Goal: Task Accomplishment & Management: Use online tool/utility

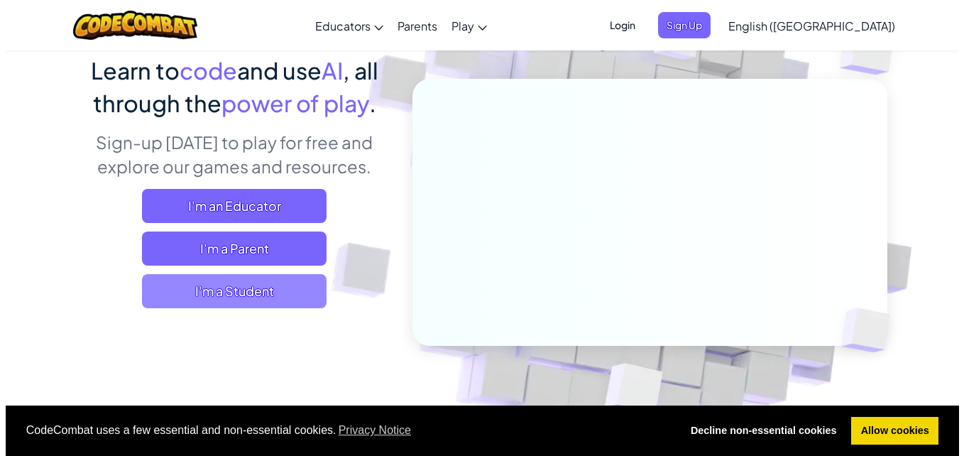
scroll to position [114, 0]
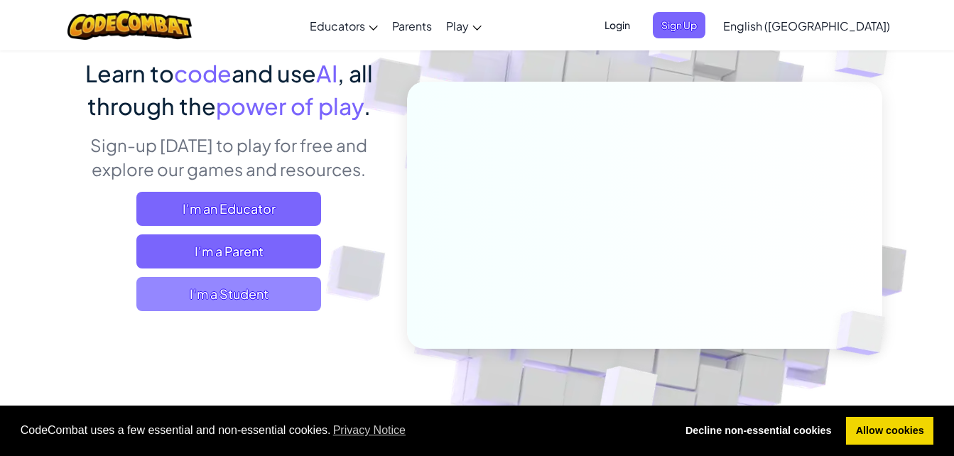
click at [283, 299] on span "I'm a Student" at bounding box center [228, 294] width 185 height 34
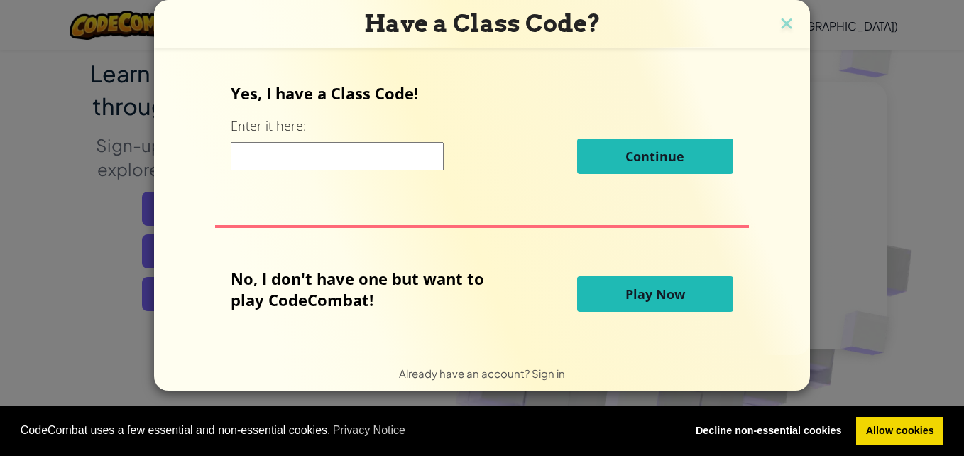
click at [609, 286] on button "Play Now" at bounding box center [655, 294] width 156 height 36
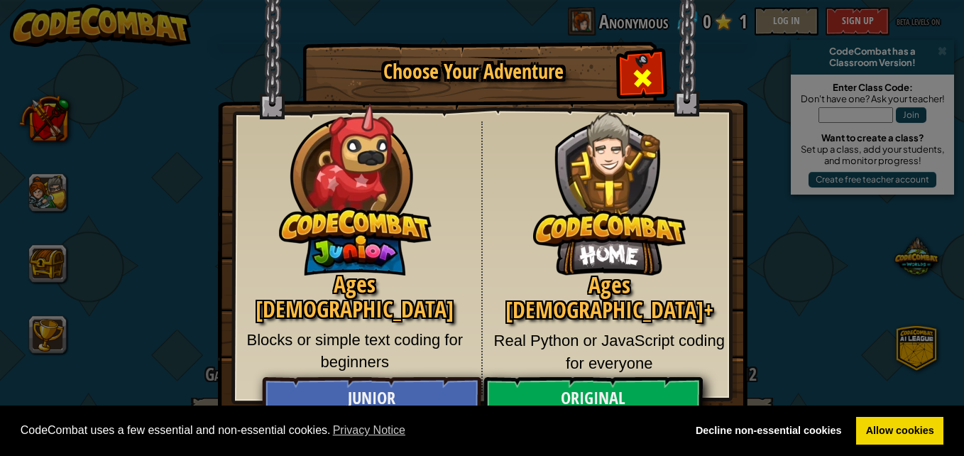
click at [628, 81] on div "Close modal" at bounding box center [642, 76] width 45 height 45
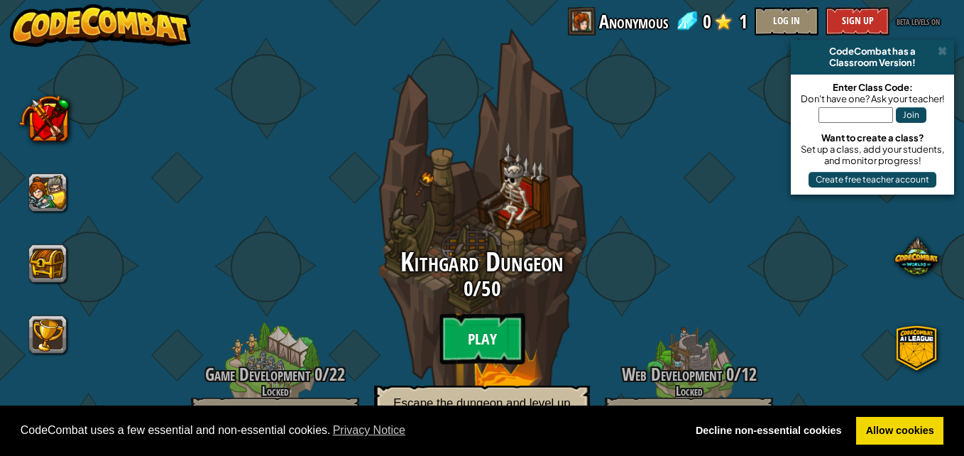
click at [484, 335] on btn "Play" at bounding box center [482, 338] width 85 height 51
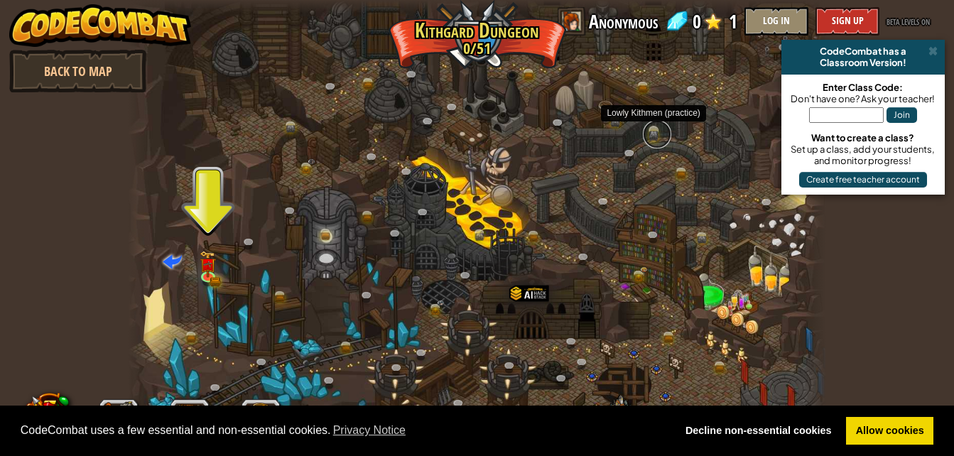
click at [655, 136] on link at bounding box center [657, 134] width 28 height 28
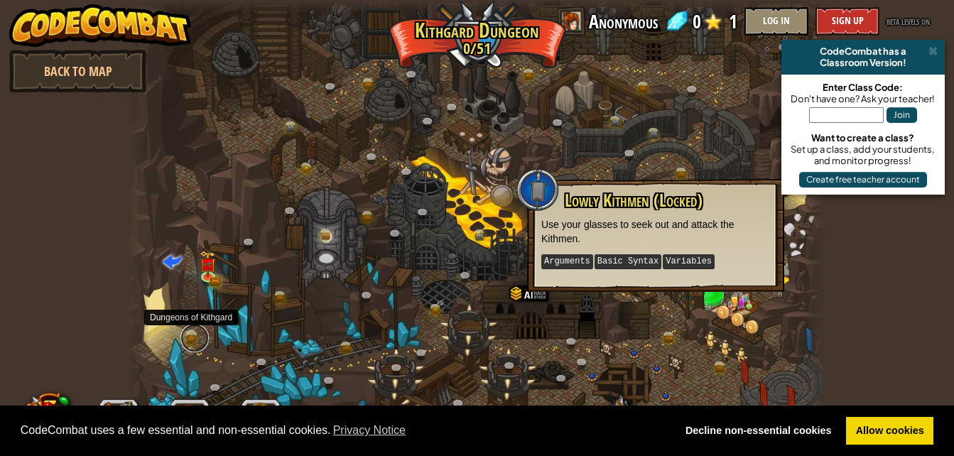
click at [191, 334] on link at bounding box center [194, 338] width 28 height 28
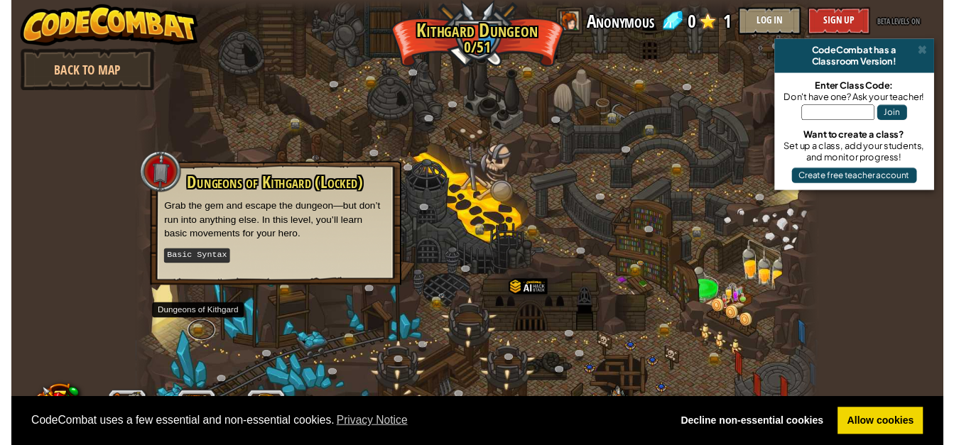
scroll to position [1, 0]
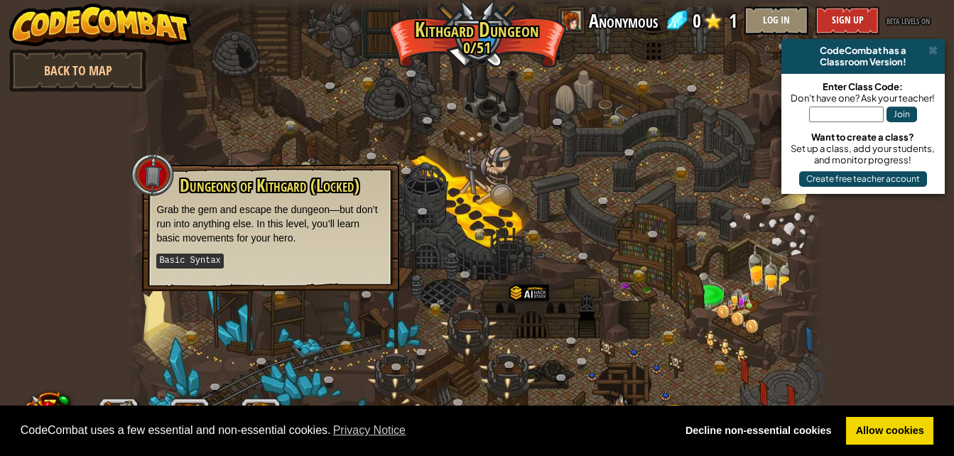
click at [494, 57] on div at bounding box center [476, 227] width 697 height 456
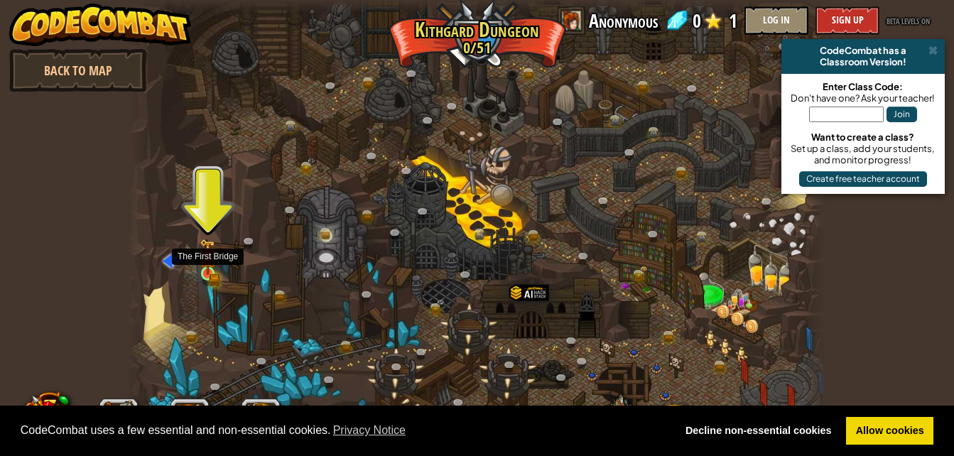
click at [212, 269] on img at bounding box center [208, 257] width 16 height 36
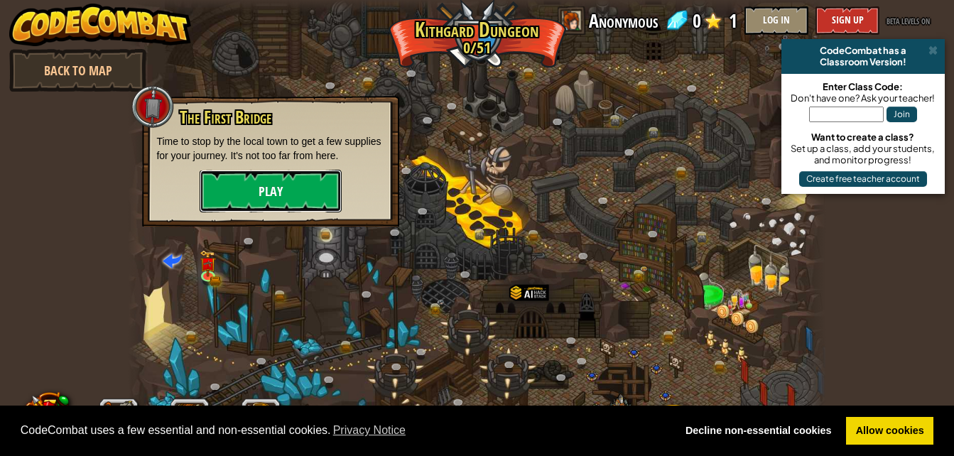
click at [295, 193] on button "Play" at bounding box center [271, 191] width 142 height 43
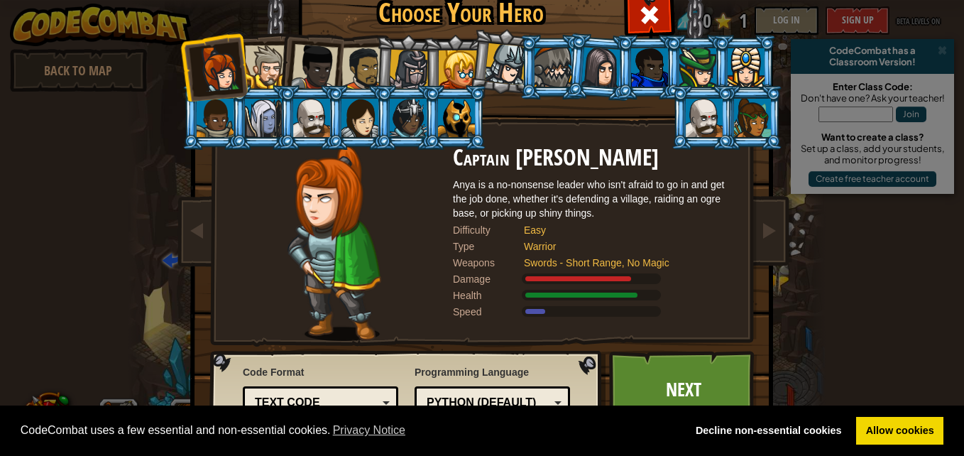
click at [460, 128] on div at bounding box center [456, 118] width 37 height 38
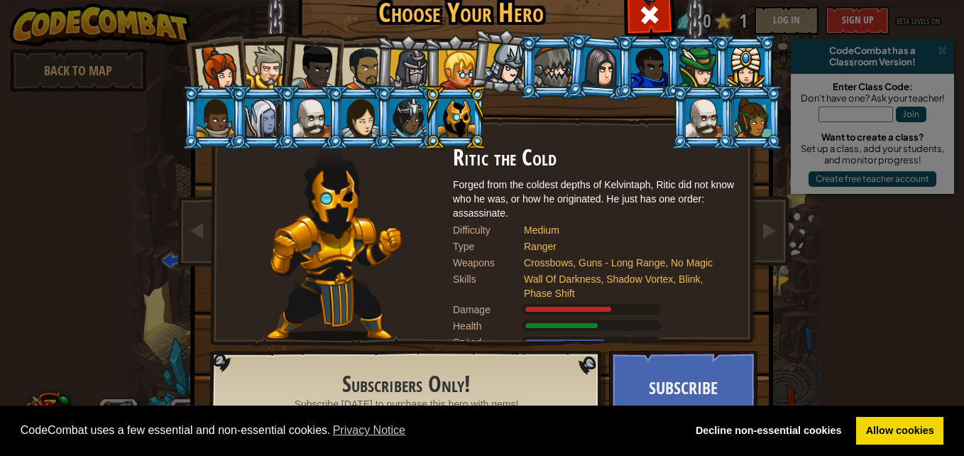
click at [460, 128] on div at bounding box center [456, 118] width 37 height 38
click at [490, 69] on div at bounding box center [506, 64] width 42 height 42
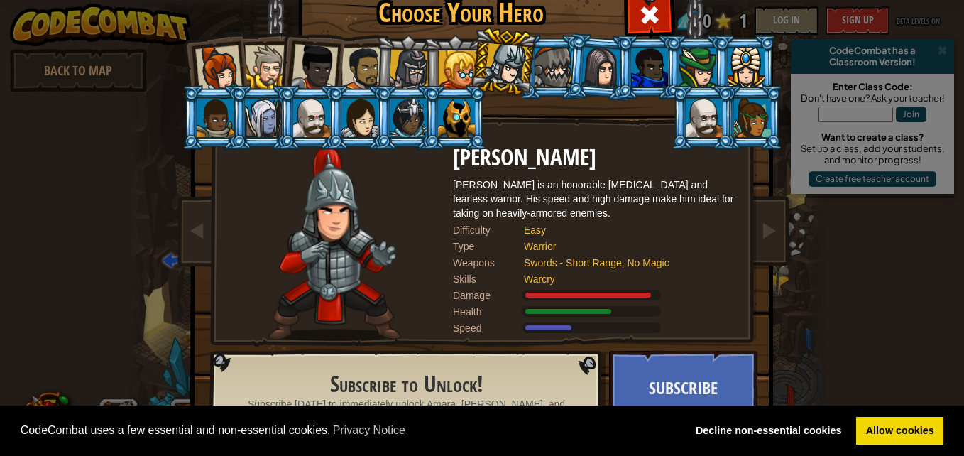
click at [440, 69] on div at bounding box center [458, 69] width 38 height 38
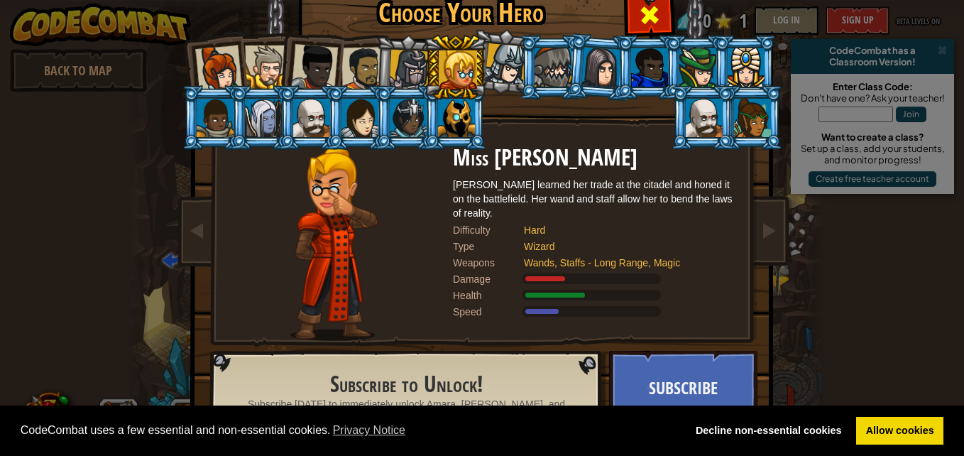
click at [653, 17] on span at bounding box center [649, 15] width 23 height 23
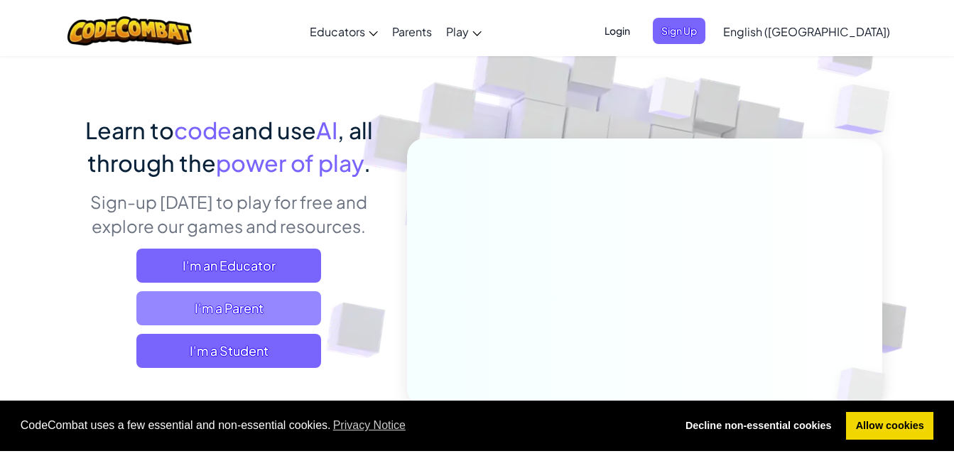
scroll to position [85, 0]
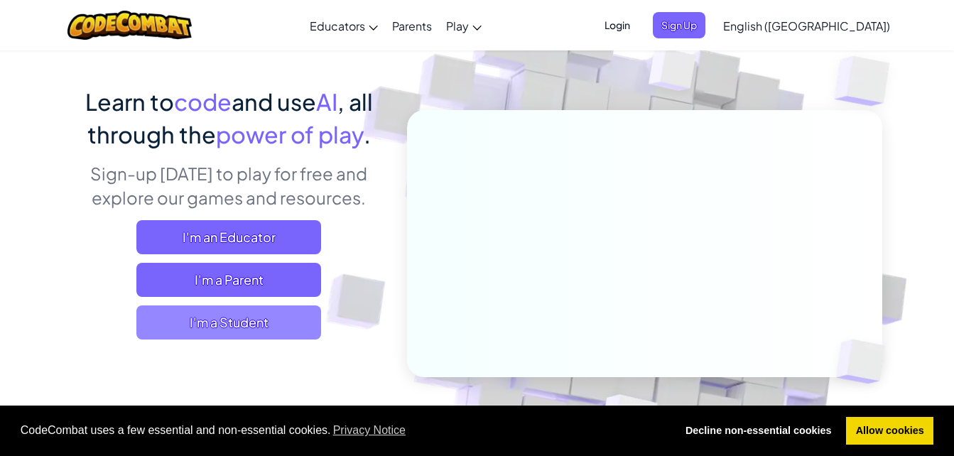
click at [242, 324] on span "I'm a Student" at bounding box center [228, 322] width 185 height 34
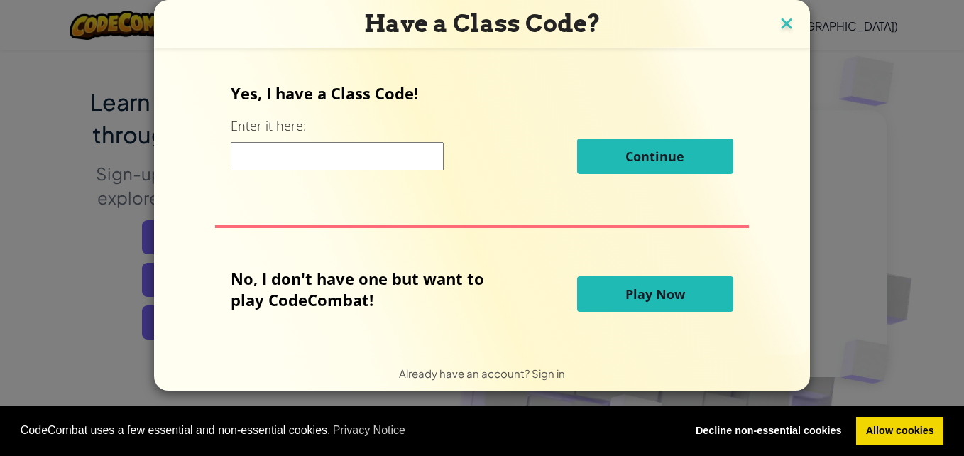
click at [782, 28] on img at bounding box center [786, 24] width 18 height 21
